Goal: Check status: Check status

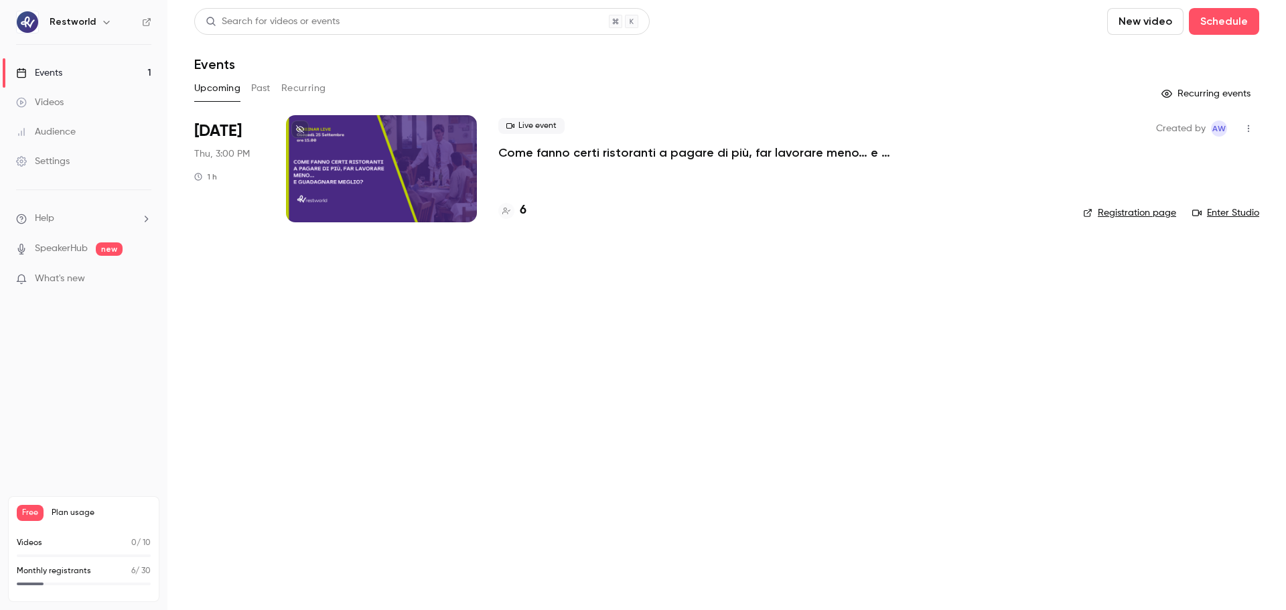
click at [429, 169] on div at bounding box center [381, 168] width 191 height 107
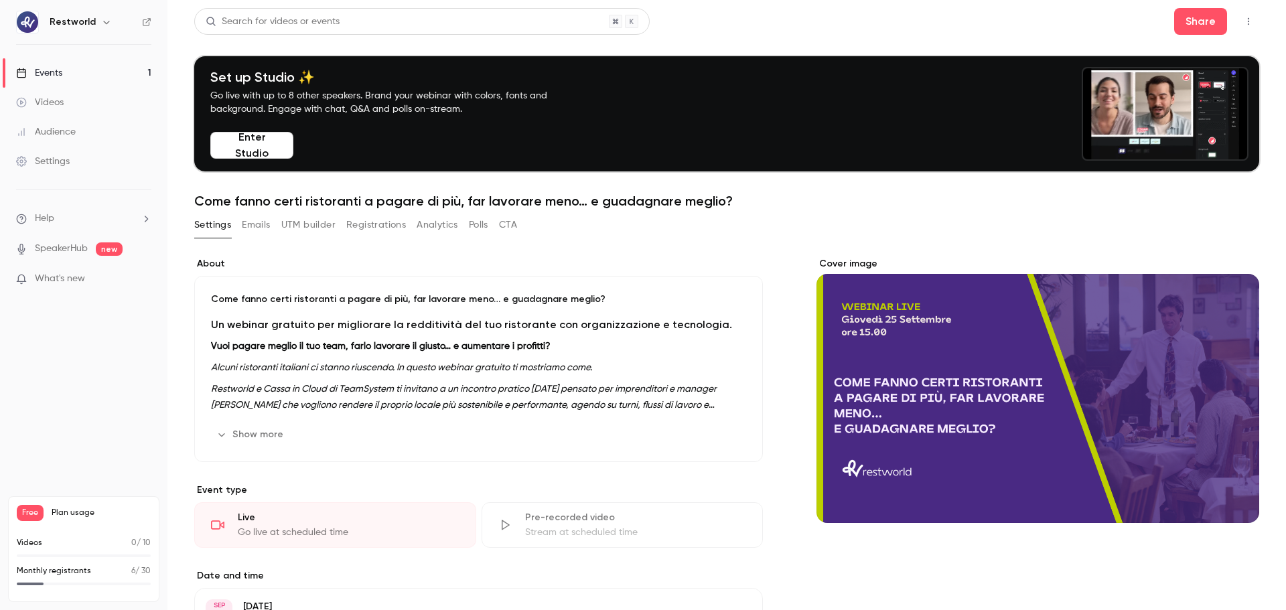
click at [368, 225] on button "Registrations" at bounding box center [376, 224] width 60 height 21
